Goal: Information Seeking & Learning: Learn about a topic

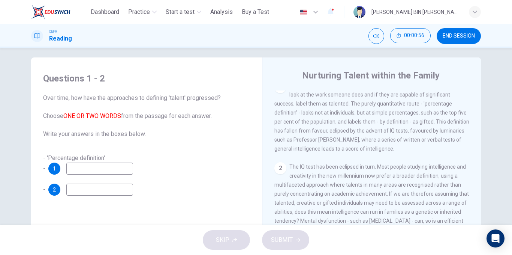
scroll to position [167, 0]
click at [117, 169] on input at bounding box center [99, 168] width 67 height 12
type input "**********"
click at [107, 189] on input at bounding box center [99, 189] width 67 height 12
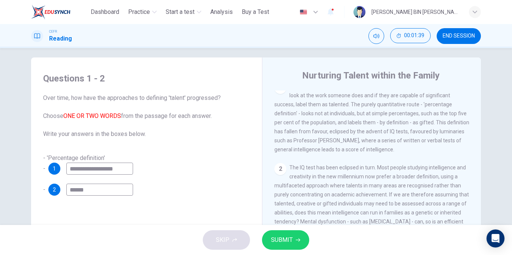
type input "******"
click at [298, 236] on button "SUBMIT" at bounding box center [285, 240] width 47 height 20
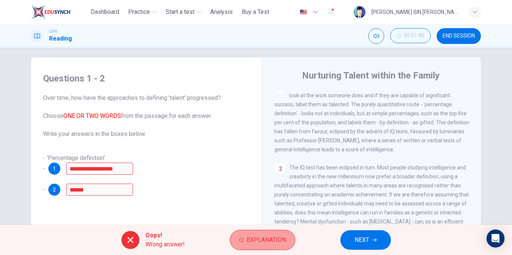
click at [270, 237] on span "Explanation" at bounding box center [266, 239] width 39 height 11
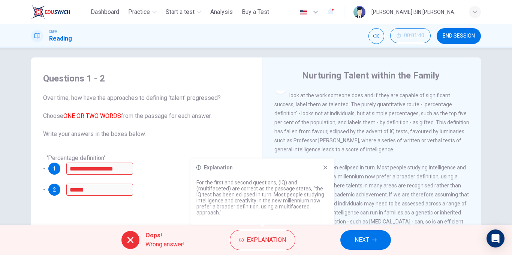
click at [325, 169] on icon at bounding box center [326, 167] width 6 height 6
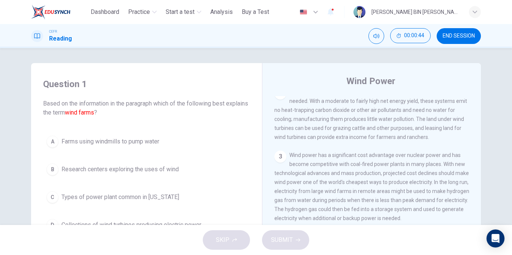
scroll to position [99, 0]
click at [447, 35] on span "END SESSION" at bounding box center [459, 36] width 32 height 6
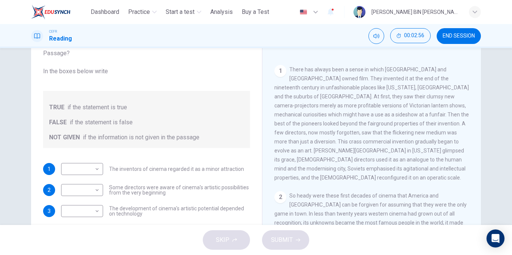
scroll to position [9, 0]
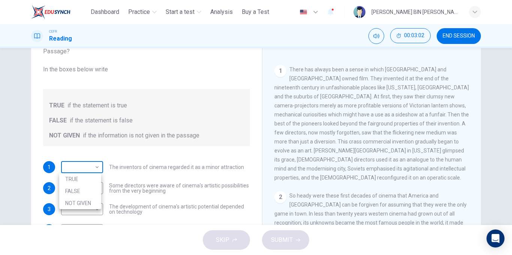
click at [89, 177] on body "This site uses cookies, as explained in our Privacy Policy . If you agree to th…" at bounding box center [256, 127] width 512 height 255
click at [88, 180] on li "TRUE" at bounding box center [80, 179] width 42 height 12
type input "****"
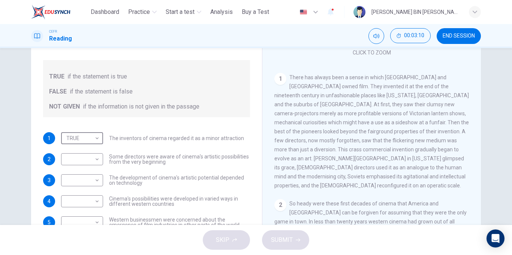
scroll to position [101, 0]
click at [77, 161] on body "This site uses cookies, as explained in our Privacy Policy . If you agree to th…" at bounding box center [256, 127] width 512 height 255
click at [394, 165] on div at bounding box center [256, 127] width 512 height 255
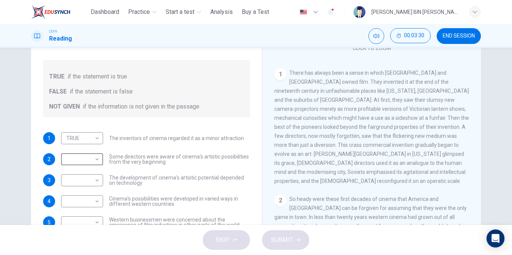
scroll to position [105, 0]
click at [92, 164] on body "This site uses cookies, as explained in our Privacy Policy . If you agree to th…" at bounding box center [256, 127] width 512 height 255
click at [92, 176] on li "TRUE" at bounding box center [80, 171] width 42 height 12
type input "****"
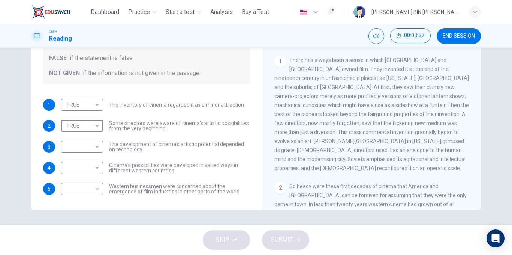
scroll to position [84, 0]
click at [93, 168] on body "This site uses cookies, as explained in our Privacy Policy . If you agree to th…" at bounding box center [256, 127] width 512 height 255
click at [93, 179] on li "TRUE" at bounding box center [80, 180] width 42 height 12
type input "****"
click at [86, 143] on body "This site uses cookies, as explained in our Privacy Policy . If you agree to th…" at bounding box center [256, 127] width 512 height 255
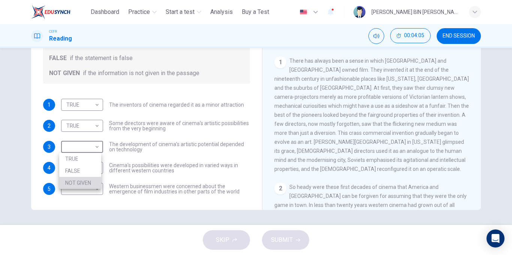
click at [87, 180] on li "NOT GIVEN" at bounding box center [80, 183] width 42 height 12
type input "*********"
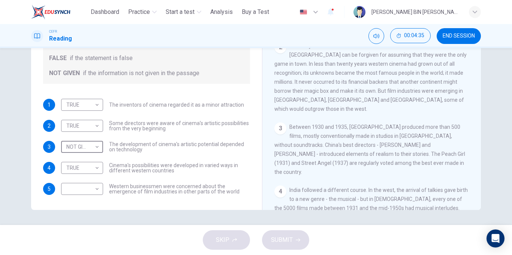
scroll to position [191, 0]
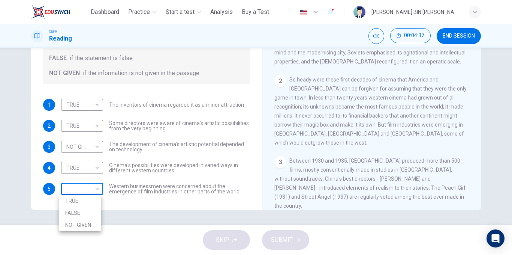
click at [90, 185] on body "This site uses cookies, as explained in our Privacy Policy . If you agree to th…" at bounding box center [256, 127] width 512 height 255
click at [85, 224] on li "NOT GIVEN" at bounding box center [80, 225] width 42 height 12
type input "*********"
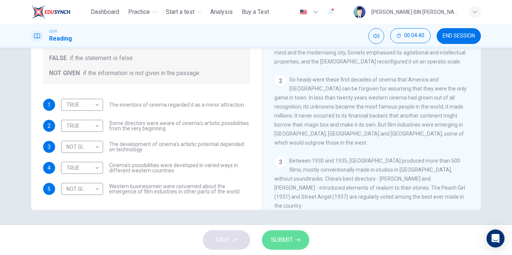
click at [294, 244] on button "SUBMIT" at bounding box center [285, 240] width 47 height 20
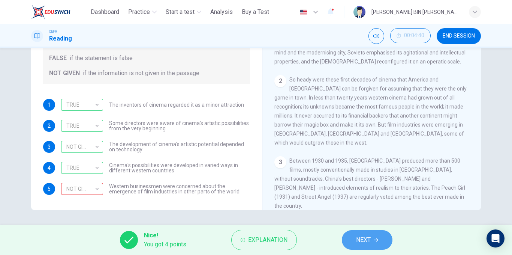
click at [368, 238] on span "NEXT" at bounding box center [363, 239] width 15 height 11
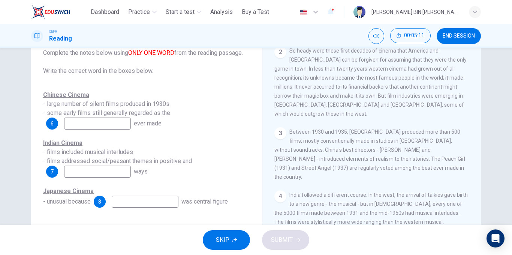
scroll to position [284, 0]
click at [98, 126] on input at bounding box center [97, 123] width 67 height 12
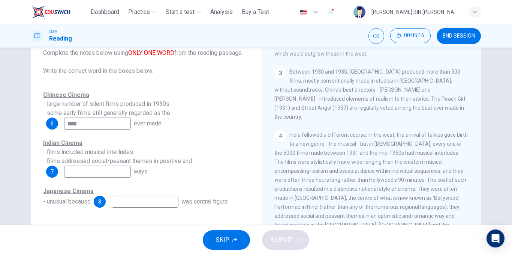
scroll to position [374, 0]
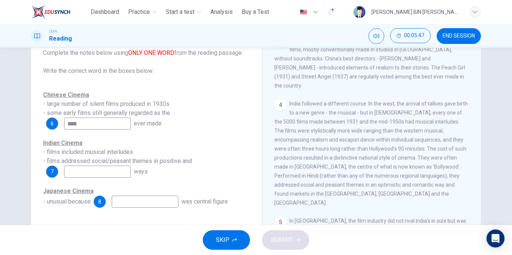
type input "****"
click at [87, 171] on input at bounding box center [97, 171] width 67 height 12
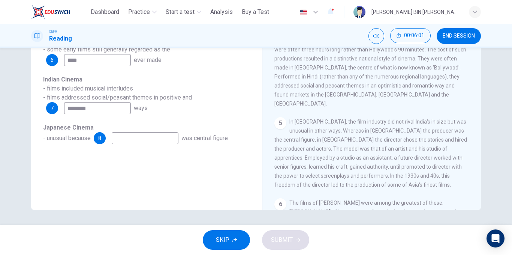
scroll to position [410, 0]
type input "********"
click at [143, 139] on input at bounding box center [145, 138] width 67 height 12
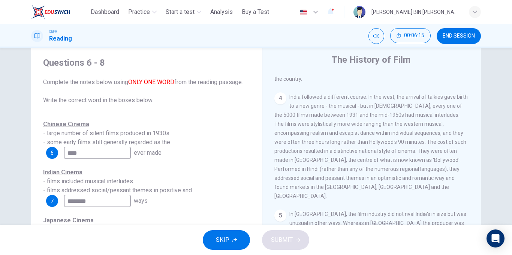
scroll to position [114, 0]
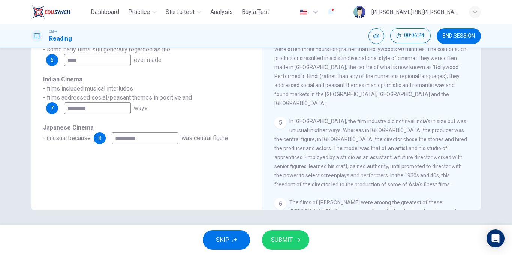
type input "*********"
click at [284, 233] on button "SUBMIT" at bounding box center [285, 240] width 47 height 20
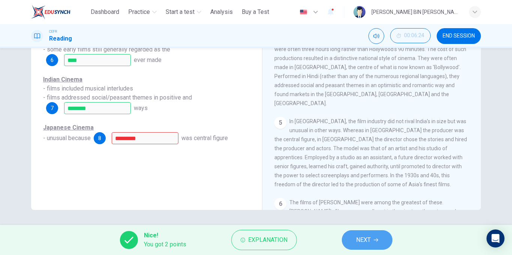
click at [363, 237] on span "NEXT" at bounding box center [363, 239] width 15 height 11
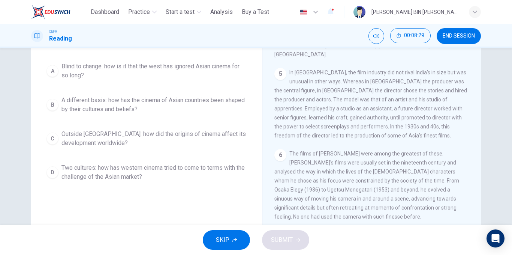
scroll to position [490, 0]
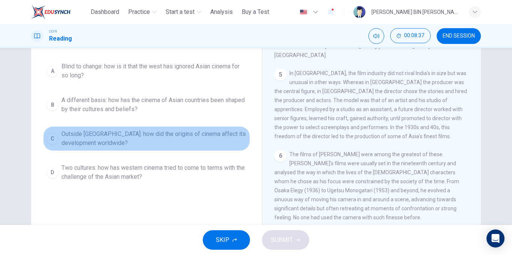
click at [183, 138] on span "Outside Asia: how did the origins of cinema affect its development worldwide?" at bounding box center [154, 138] width 185 height 18
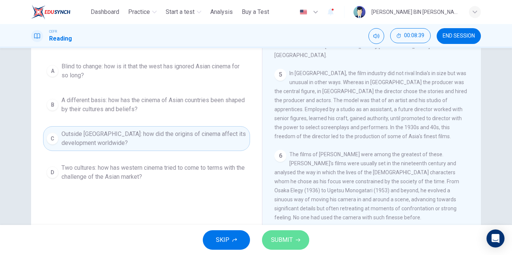
click at [281, 248] on button "SUBMIT" at bounding box center [285, 240] width 47 height 20
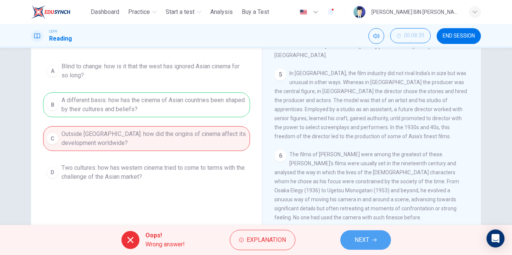
click at [376, 244] on button "NEXT" at bounding box center [366, 240] width 51 height 20
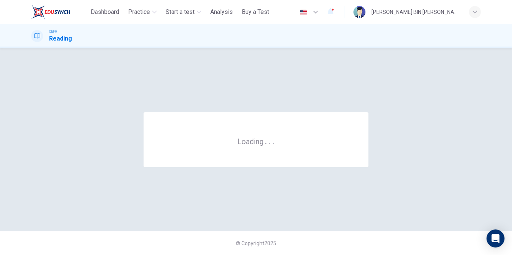
scroll to position [0, 0]
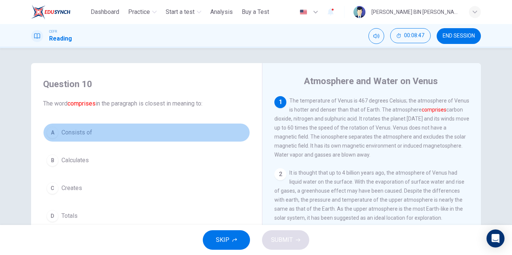
click at [80, 133] on span "Consists of" at bounding box center [77, 132] width 31 height 9
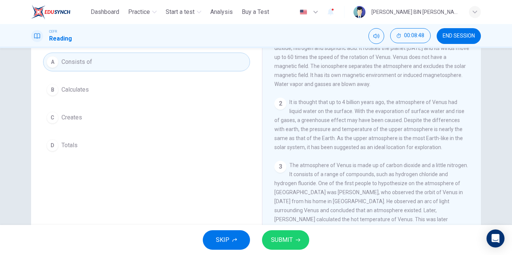
scroll to position [72, 0]
click at [293, 230] on div "SKIP SUBMIT" at bounding box center [256, 240] width 512 height 30
click at [294, 234] on button "SUBMIT" at bounding box center [285, 240] width 47 height 20
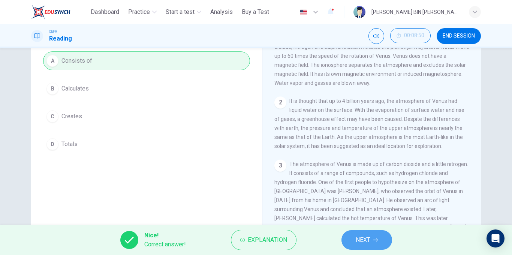
click at [348, 242] on button "NEXT" at bounding box center [367, 240] width 51 height 20
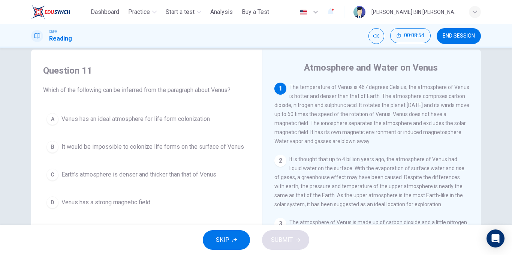
scroll to position [13, 0]
click at [222, 149] on span "It would be impossible to colonize life forms on the surface of Venus" at bounding box center [153, 147] width 183 height 9
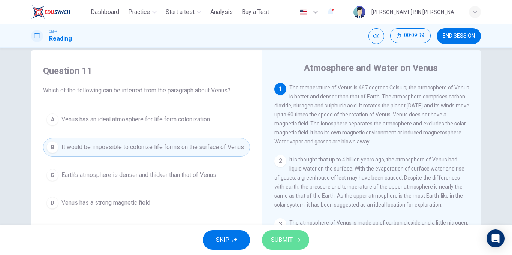
click at [286, 244] on span "SUBMIT" at bounding box center [282, 239] width 22 height 11
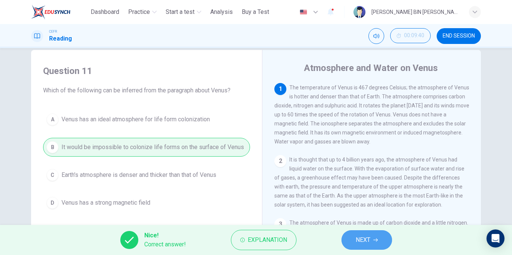
click at [374, 243] on button "NEXT" at bounding box center [367, 240] width 51 height 20
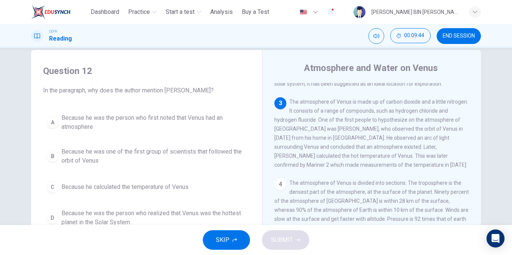
scroll to position [121, 0]
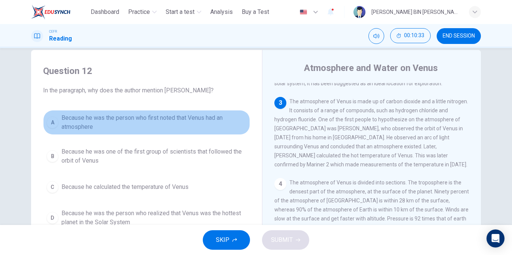
click at [134, 125] on span "Because he was the person who first noted that Venus had an atmosphere" at bounding box center [154, 122] width 185 height 18
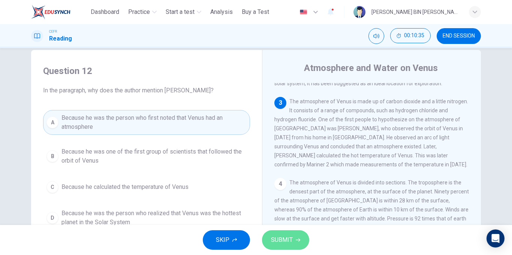
click at [291, 235] on span "SUBMIT" at bounding box center [282, 239] width 22 height 11
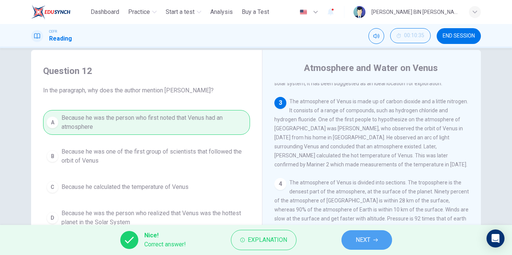
click at [354, 238] on button "NEXT" at bounding box center [367, 240] width 51 height 20
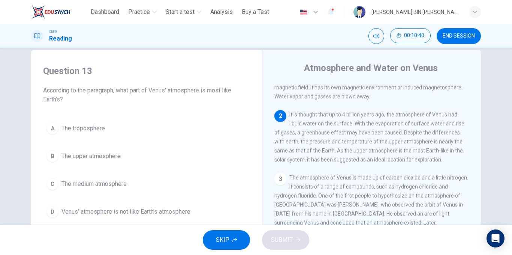
scroll to position [45, 0]
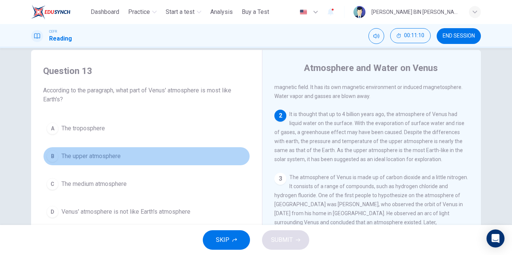
click at [114, 157] on span "The upper atmosphere" at bounding box center [91, 156] width 59 height 9
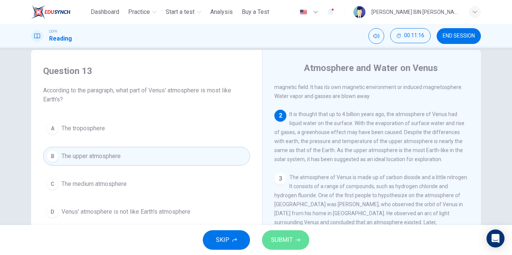
click at [291, 240] on span "SUBMIT" at bounding box center [282, 239] width 22 height 11
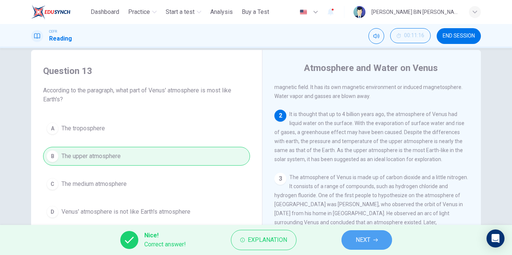
click at [373, 235] on button "NEXT" at bounding box center [367, 240] width 51 height 20
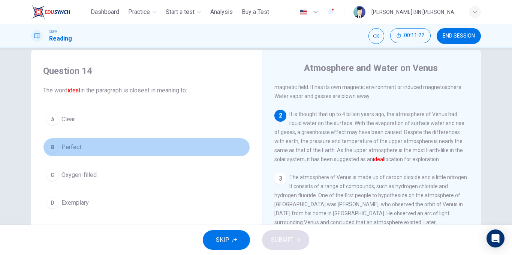
click at [63, 147] on span "Perfect" at bounding box center [72, 147] width 20 height 9
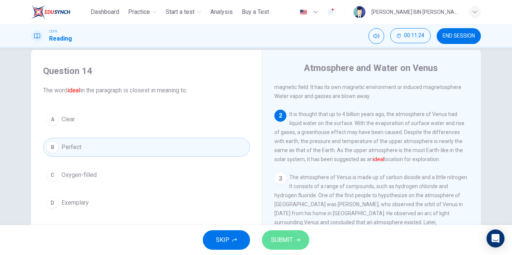
click at [300, 244] on button "SUBMIT" at bounding box center [285, 240] width 47 height 20
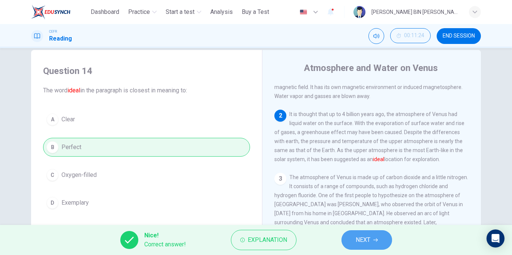
click at [347, 242] on button "NEXT" at bounding box center [367, 240] width 51 height 20
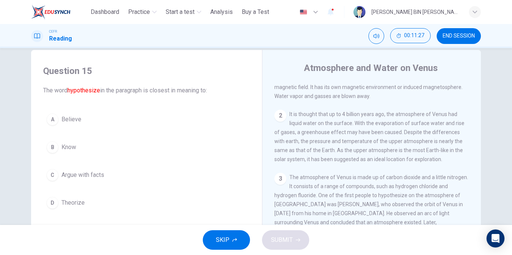
scroll to position [192, 0]
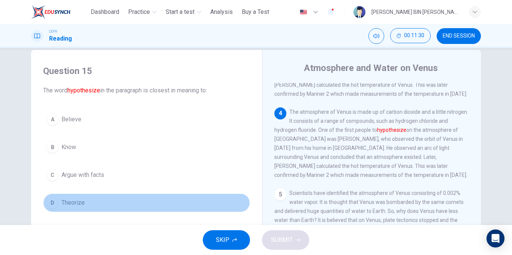
click at [101, 207] on button "D Theorize" at bounding box center [146, 202] width 207 height 19
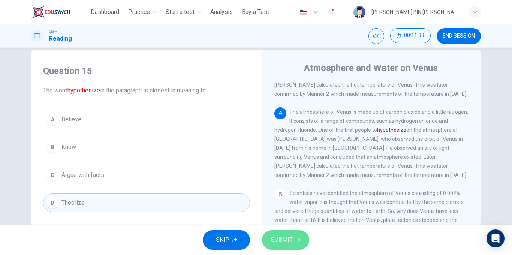
click at [296, 240] on icon "button" at bounding box center [298, 239] width 5 height 5
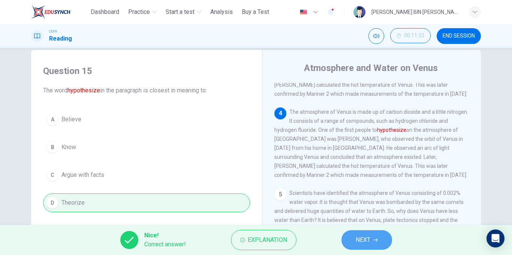
click at [359, 238] on span "NEXT" at bounding box center [363, 239] width 15 height 11
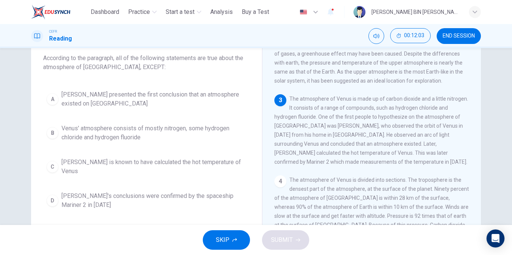
scroll to position [45, 0]
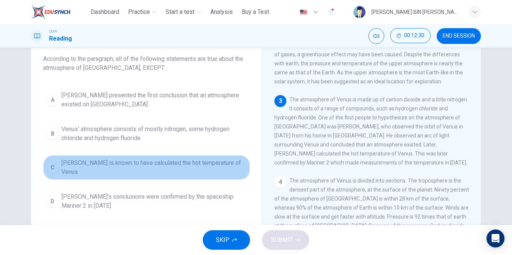
click at [223, 166] on span "Rupert Sildt is known to have calculated the hot temperature of Venus" at bounding box center [154, 167] width 185 height 18
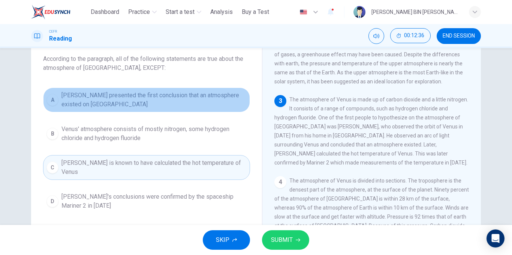
click at [181, 96] on span "Mikhail Lomonosov presented the first conclusion that an atmosphere existed on …" at bounding box center [154, 100] width 185 height 18
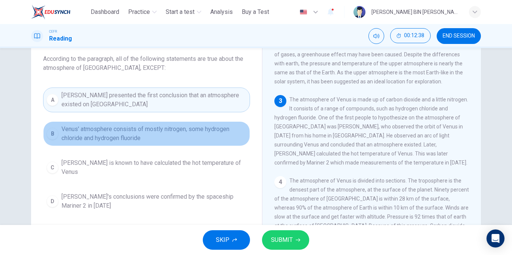
click at [181, 129] on span "Venus' atmosphere consists of mostly nitrogen, some hydrogen chloride and hydro…" at bounding box center [154, 134] width 185 height 18
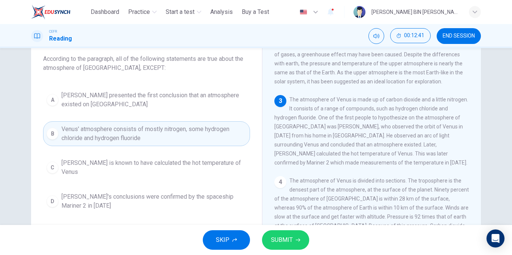
click at [287, 236] on span "SUBMIT" at bounding box center [282, 239] width 22 height 11
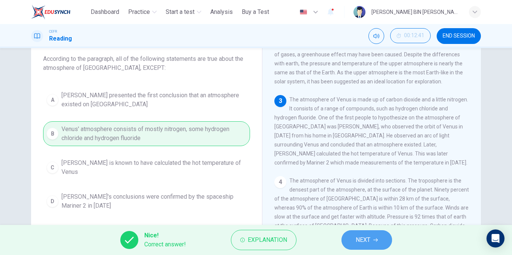
click at [372, 237] on button "NEXT" at bounding box center [367, 240] width 51 height 20
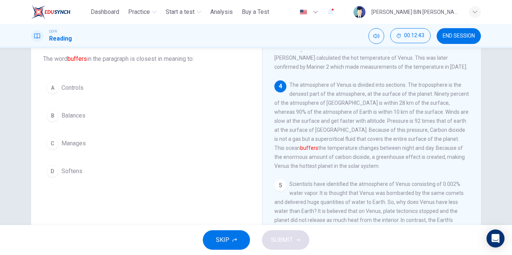
scroll to position [188, 0]
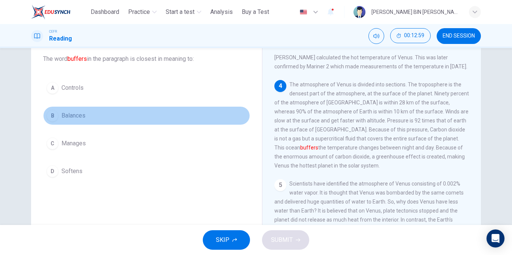
click at [69, 112] on span "Balances" at bounding box center [74, 115] width 24 height 9
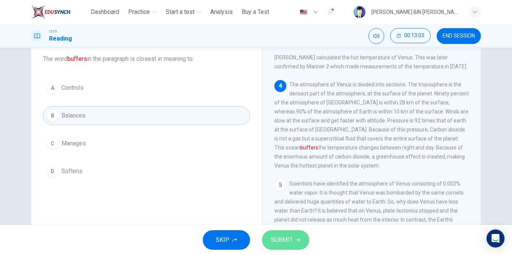
click at [295, 239] on button "SUBMIT" at bounding box center [285, 240] width 47 height 20
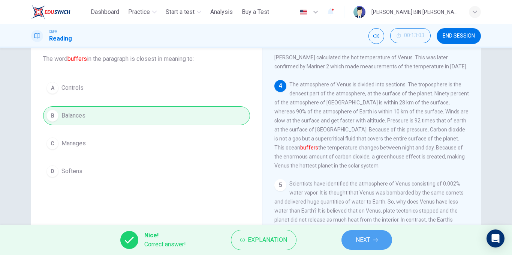
click at [370, 236] on span "NEXT" at bounding box center [363, 239] width 15 height 11
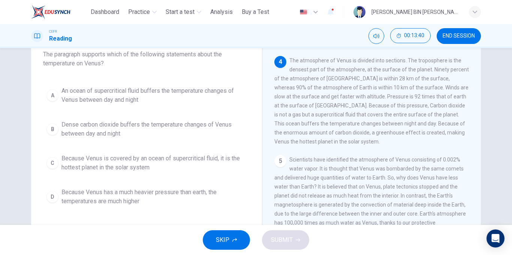
scroll to position [51, 0]
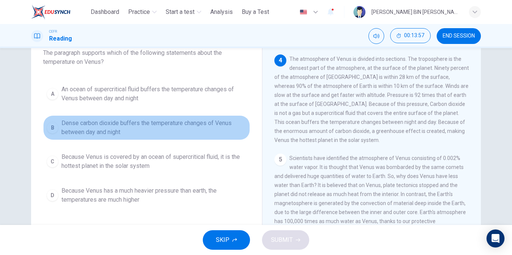
click at [217, 125] on span "Dense carbon dioxide buffers the temperature changes of Venus between day and n…" at bounding box center [154, 128] width 185 height 18
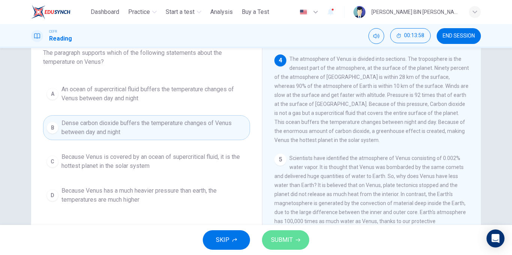
click at [284, 234] on button "SUBMIT" at bounding box center [285, 240] width 47 height 20
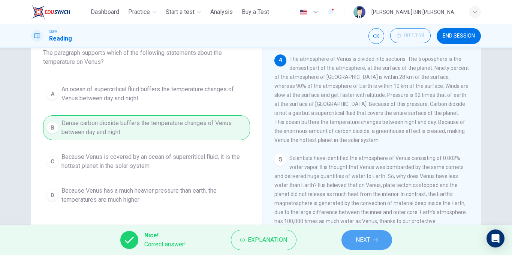
click at [363, 237] on span "NEXT" at bounding box center [363, 239] width 15 height 11
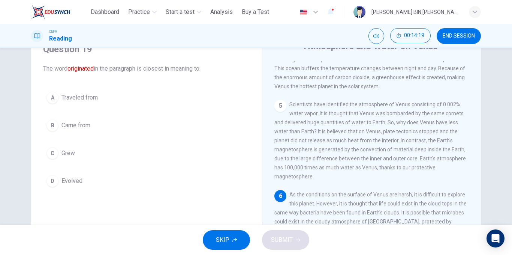
scroll to position [35, 0]
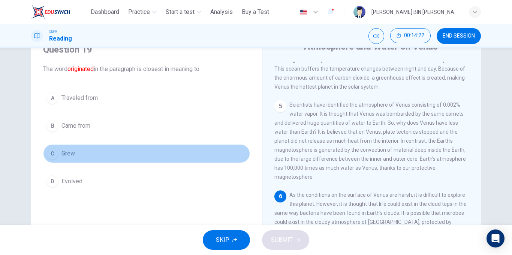
click at [71, 153] on span "Grew" at bounding box center [69, 153] width 14 height 9
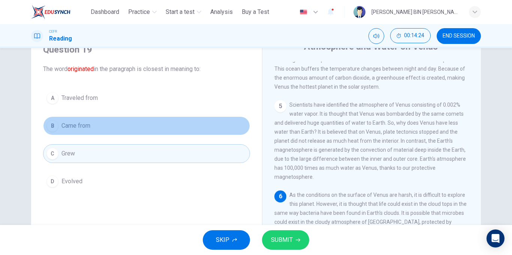
click at [186, 128] on button "B Came from" at bounding box center [146, 125] width 207 height 19
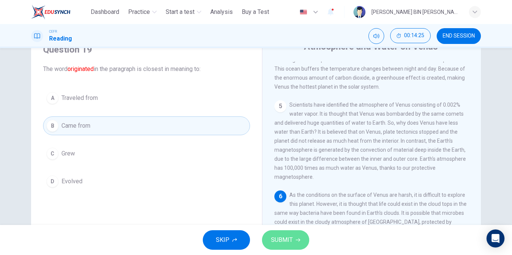
click at [303, 240] on button "SUBMIT" at bounding box center [285, 240] width 47 height 20
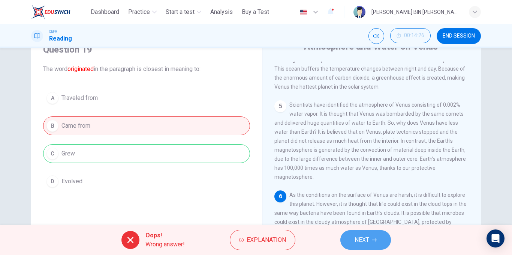
click at [362, 239] on span "NEXT" at bounding box center [362, 239] width 15 height 11
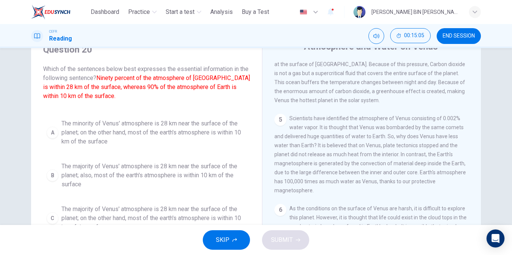
scroll to position [3, 0]
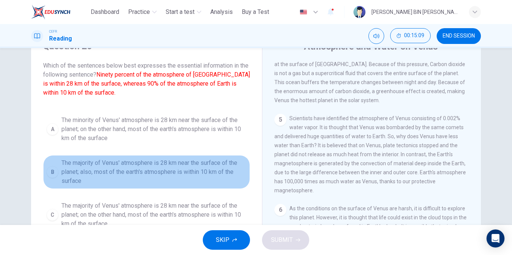
click at [195, 171] on span "The majority of Venus' atmosphere is 28 km near the surface of the planet; also…" at bounding box center [154, 171] width 185 height 27
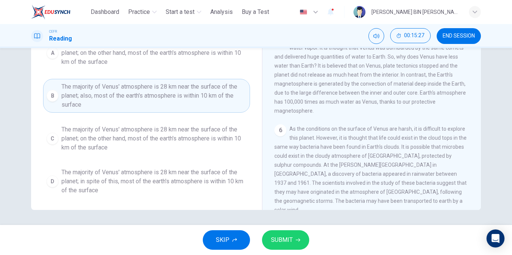
scroll to position [114, 0]
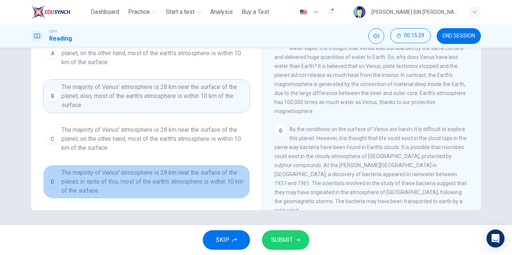
click at [179, 190] on span "The majority of Venus' atmosphere is 28 km near the surface of the planet; in s…" at bounding box center [154, 181] width 185 height 27
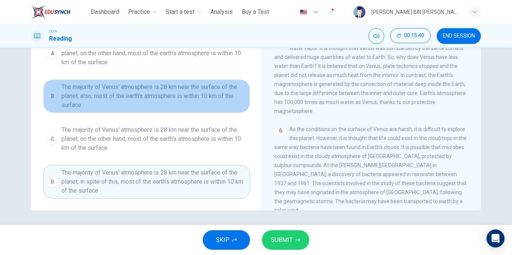
click at [155, 99] on span "The majority of Venus' atmosphere is 28 km near the surface of the planet; also…" at bounding box center [154, 96] width 185 height 27
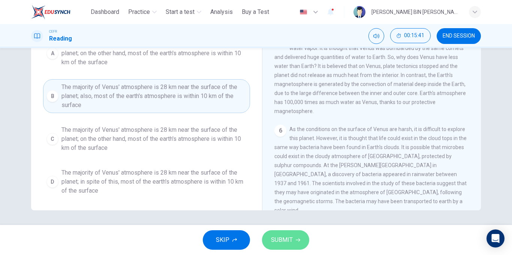
click at [291, 242] on span "SUBMIT" at bounding box center [282, 239] width 22 height 11
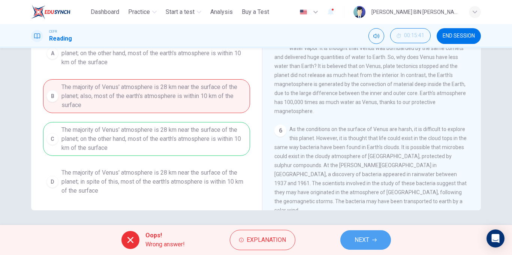
click at [361, 247] on button "NEXT" at bounding box center [366, 240] width 51 height 20
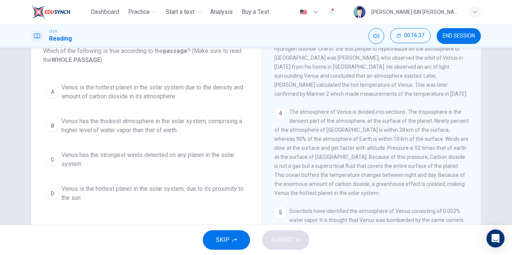
scroll to position [52, 0]
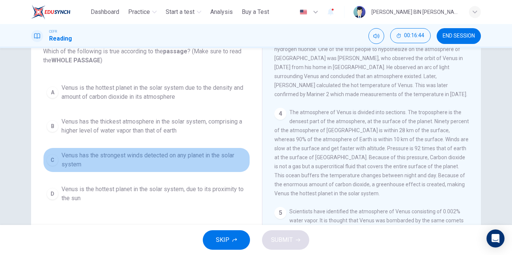
click at [216, 161] on span "Venus has the strongest winds detected on any planet in the solar system" at bounding box center [154, 160] width 185 height 18
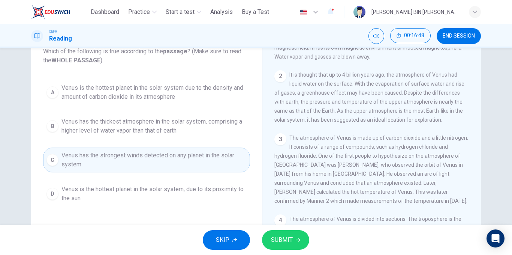
scroll to position [45, 0]
click at [189, 201] on span "Venus is the hottest planet in the solar system, due to its proximity to the sun" at bounding box center [154, 194] width 185 height 18
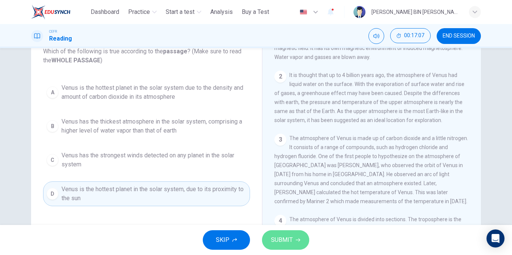
click at [286, 244] on span "SUBMIT" at bounding box center [282, 239] width 22 height 11
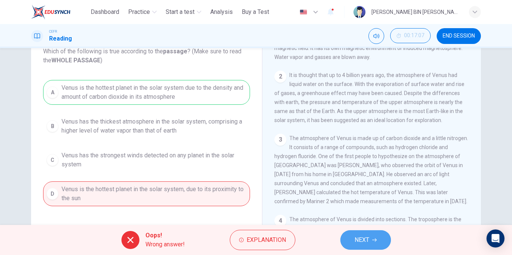
click at [386, 245] on button "NEXT" at bounding box center [366, 240] width 51 height 20
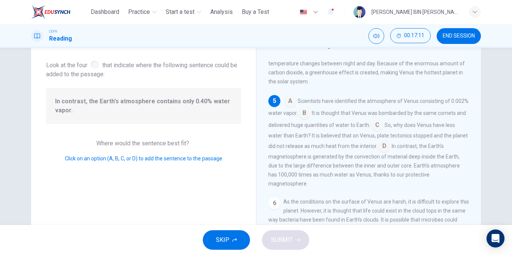
scroll to position [38, 0]
click at [311, 119] on input at bounding box center [305, 113] width 12 height 12
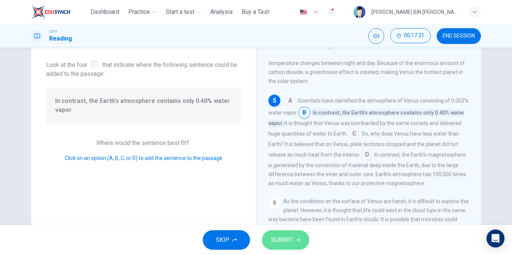
click at [282, 233] on button "SUBMIT" at bounding box center [285, 240] width 47 height 20
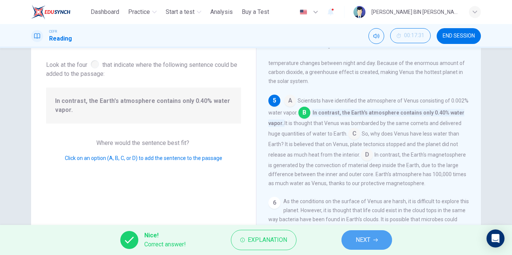
click at [358, 243] on span "NEXT" at bounding box center [363, 239] width 15 height 11
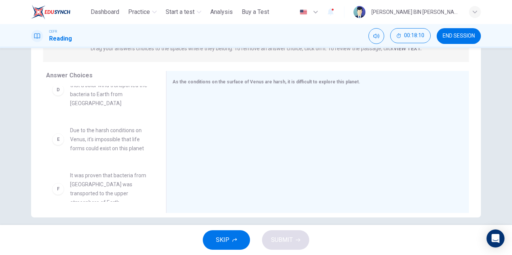
scroll to position [185, 0]
drag, startPoint x: 158, startPoint y: 173, endPoint x: 158, endPoint y: 165, distance: 8.6
click at [158, 165] on div "Answer Choices A It is believed that life forms could exist on the surface of V…" at bounding box center [98, 144] width 135 height 146
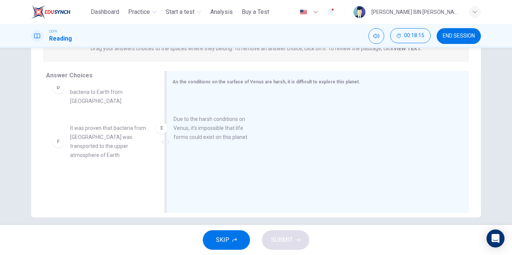
drag, startPoint x: 118, startPoint y: 147, endPoint x: 235, endPoint y: 137, distance: 117.8
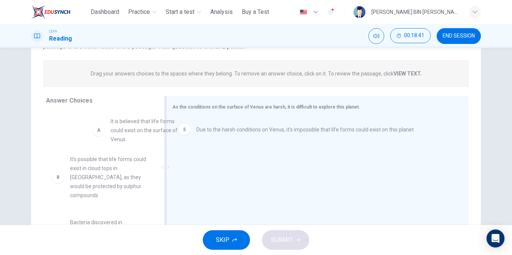
scroll to position [0, 0]
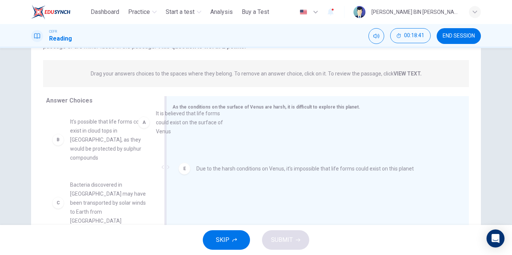
drag, startPoint x: 120, startPoint y: 134, endPoint x: 215, endPoint y: 127, distance: 95.5
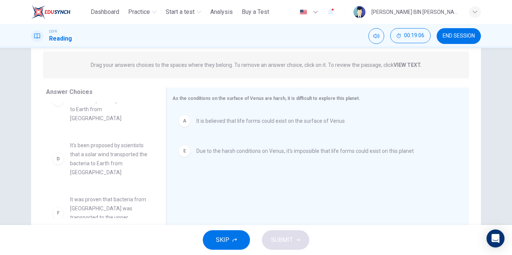
scroll to position [95, 0]
drag, startPoint x: 85, startPoint y: 210, endPoint x: 107, endPoint y: 212, distance: 21.8
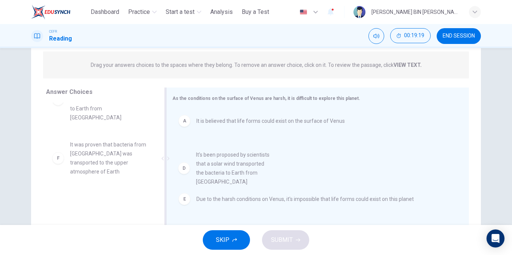
drag, startPoint x: 90, startPoint y: 139, endPoint x: 232, endPoint y: 163, distance: 144.2
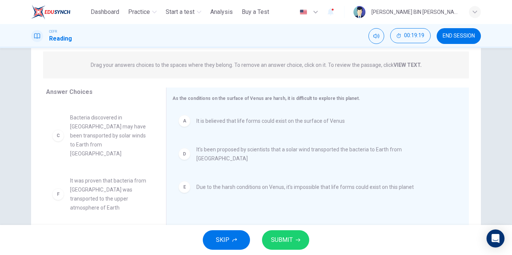
scroll to position [41, 0]
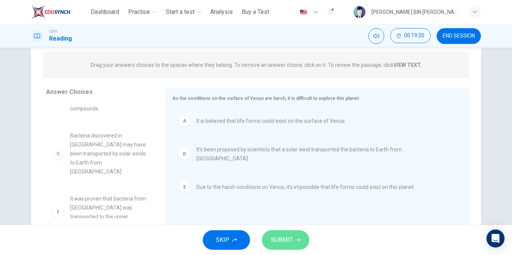
click at [291, 238] on span "SUBMIT" at bounding box center [282, 239] width 22 height 11
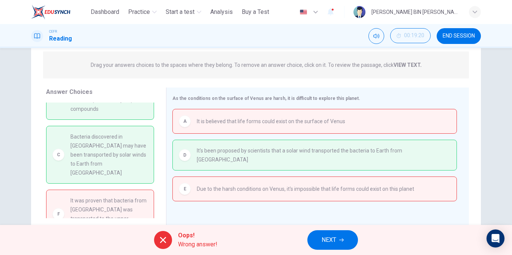
scroll to position [0, 0]
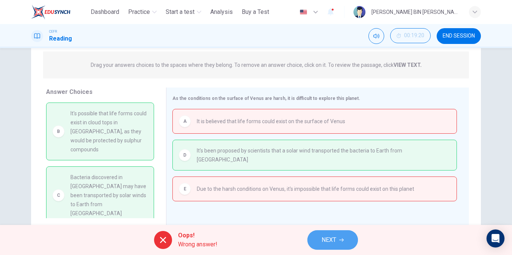
click at [347, 239] on button "NEXT" at bounding box center [333, 240] width 51 height 20
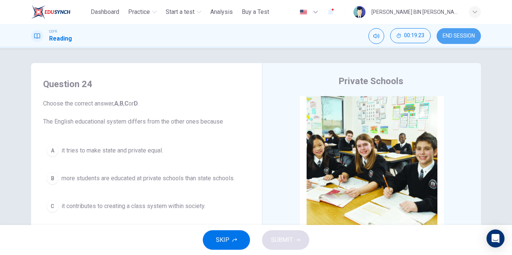
click at [473, 39] on button "END SESSION" at bounding box center [459, 36] width 44 height 16
